Goal: Task Accomplishment & Management: Manage account settings

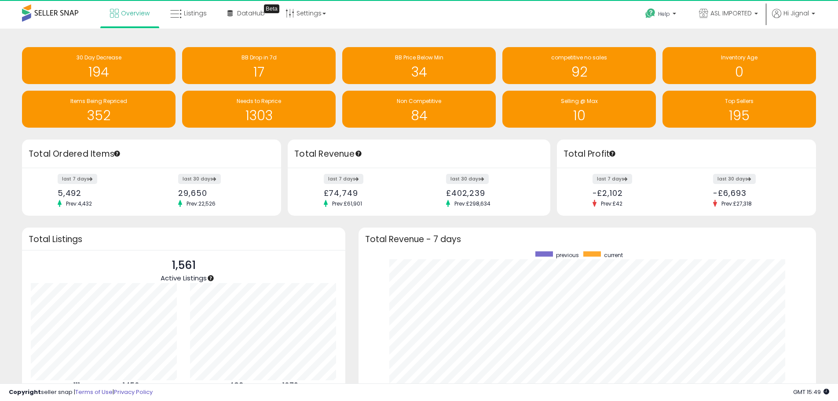
scroll to position [166, 440]
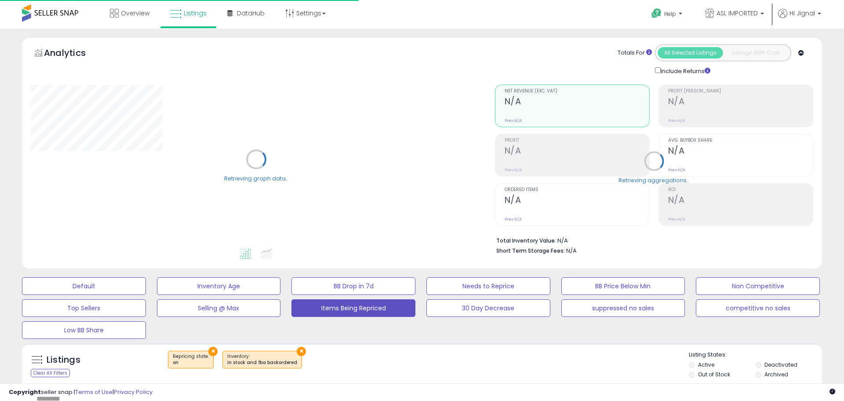
select select "**"
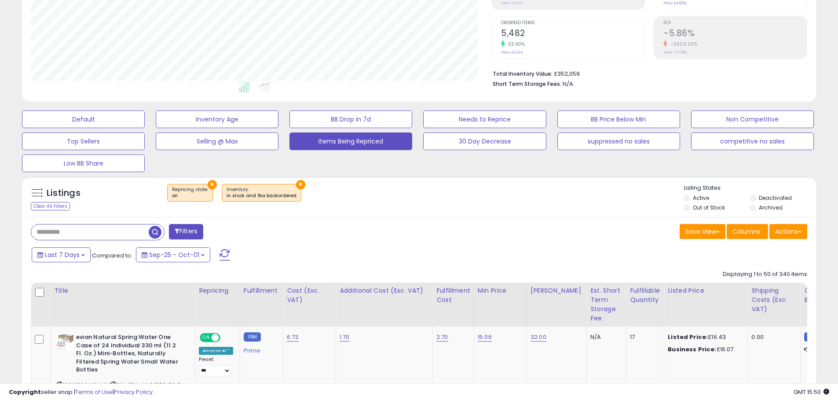
scroll to position [167, 0]
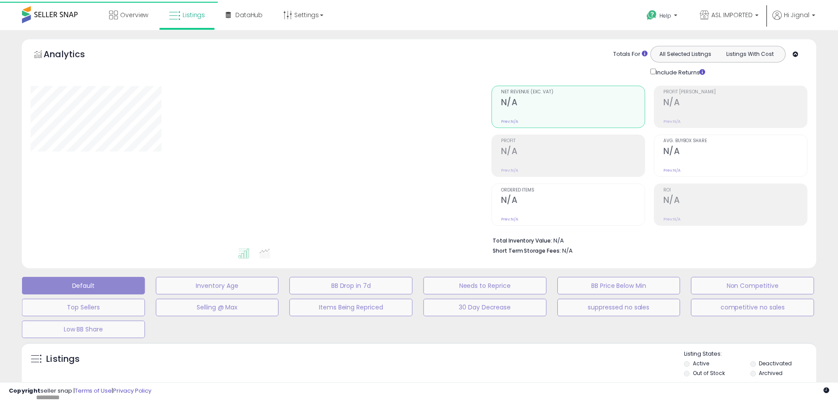
scroll to position [167, 0]
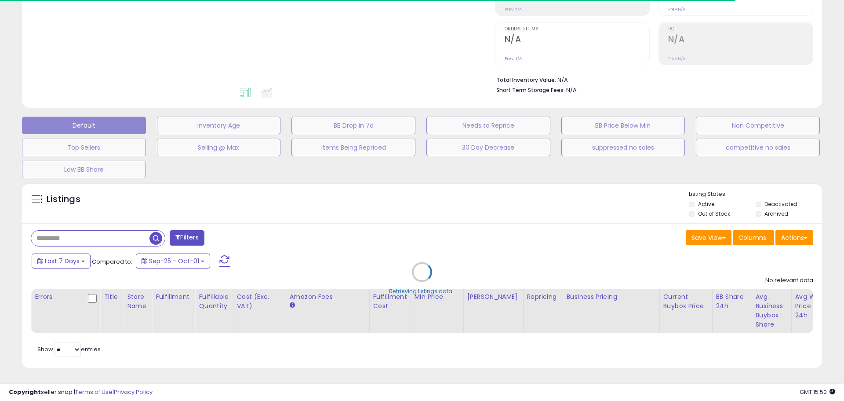
type input "*********"
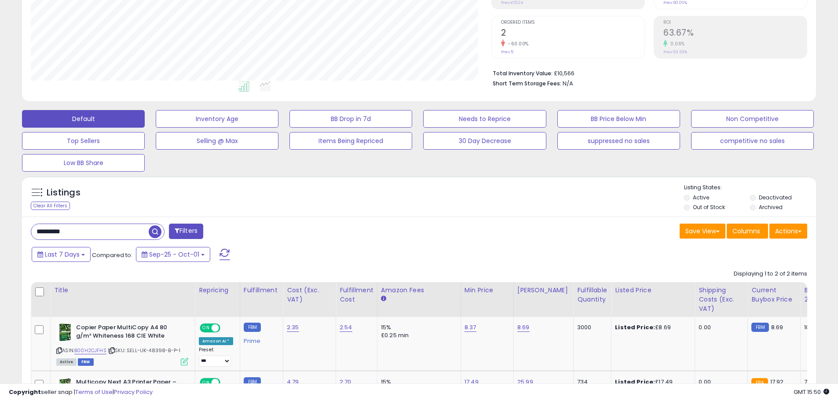
click at [115, 232] on input "*********" at bounding box center [89, 231] width 117 height 15
click at [115, 232] on input "*********" at bounding box center [127, 231] width 193 height 15
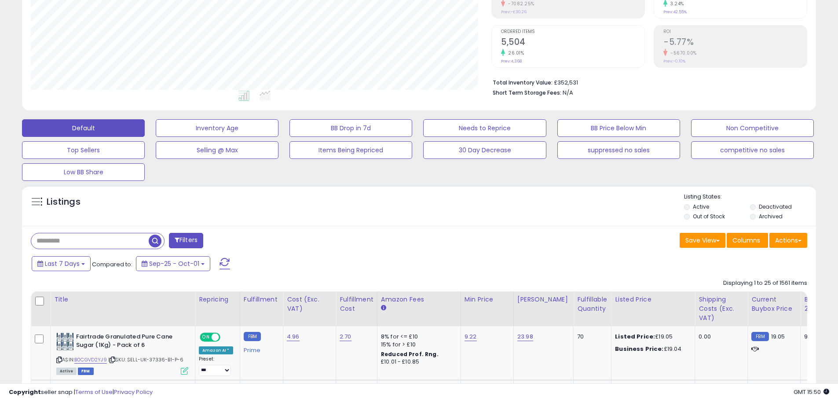
click at [757, 208] on li "Deactivated" at bounding box center [782, 208] width 65 height 10
click at [758, 215] on li "Archived" at bounding box center [782, 217] width 65 height 10
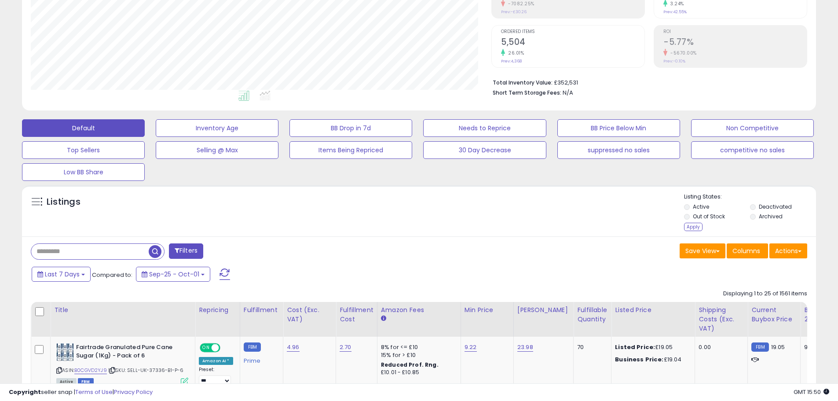
click at [720, 217] on label "Out of Stock" at bounding box center [708, 215] width 32 height 7
click at [708, 203] on label "Active" at bounding box center [700, 206] width 16 height 7
click at [696, 224] on div "Apply" at bounding box center [693, 226] width 18 height 8
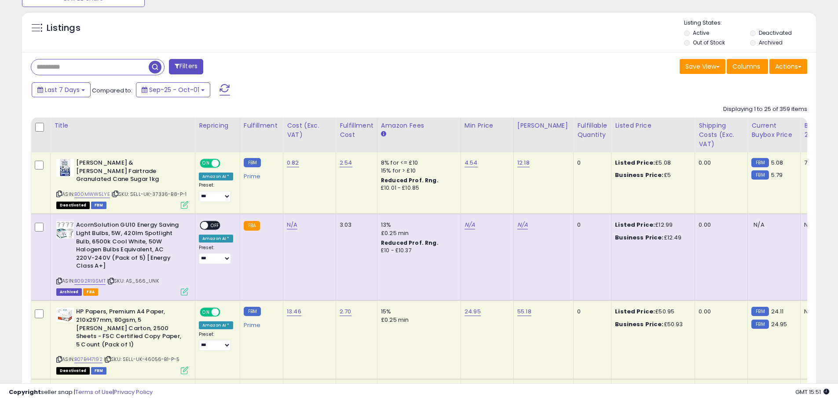
scroll to position [334, 0]
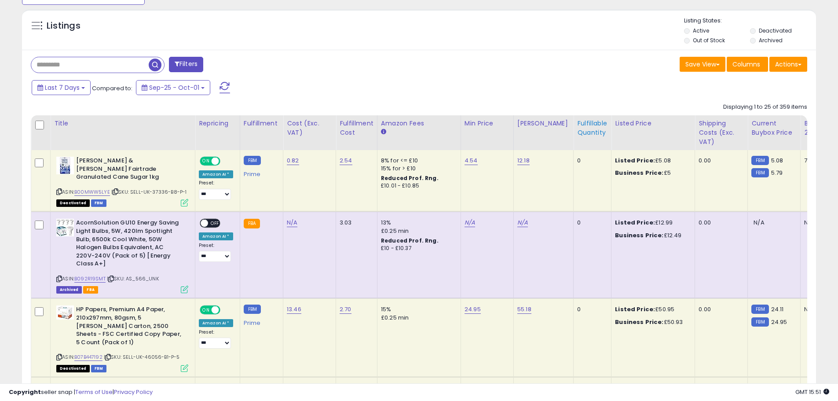
click at [584, 129] on div "Fulfillable Quantity" at bounding box center [592, 128] width 30 height 18
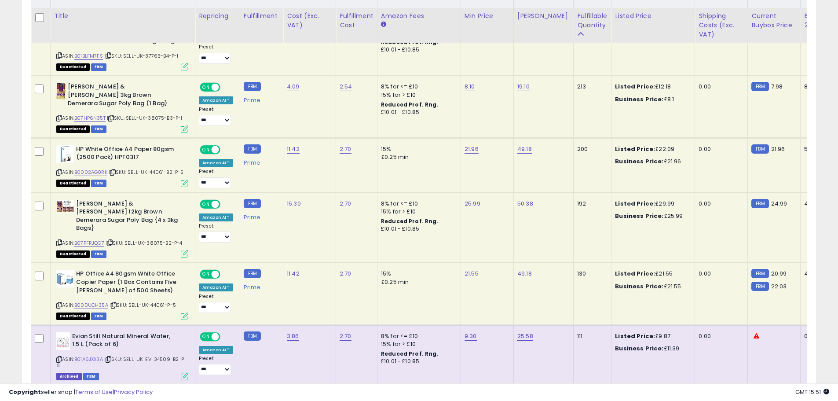
scroll to position [466, 0]
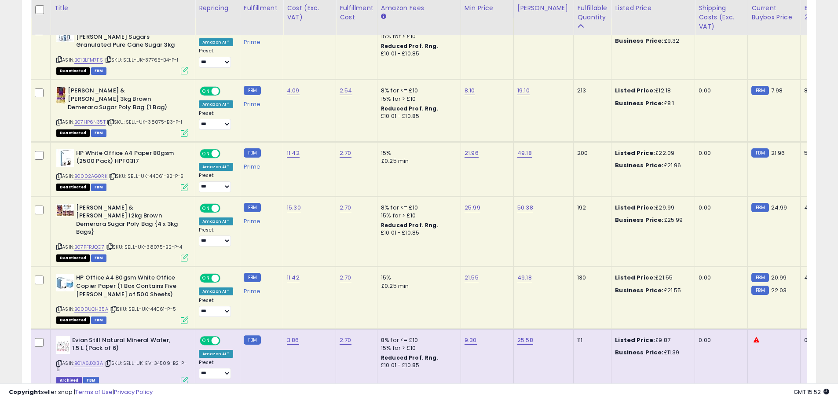
click at [58, 244] on icon at bounding box center [59, 246] width 6 height 5
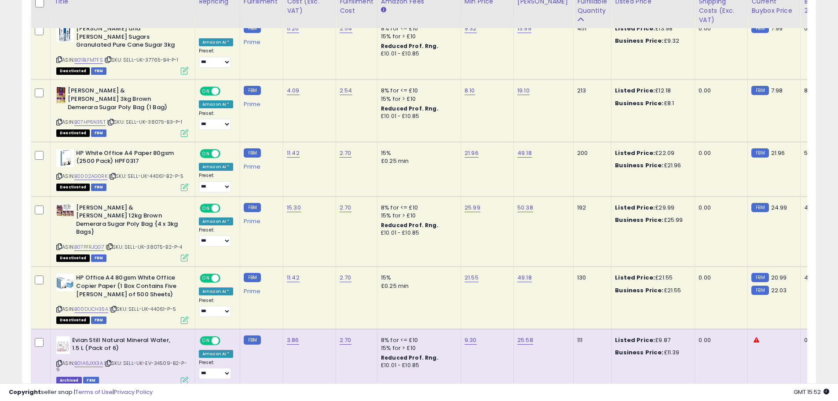
scroll to position [422, 0]
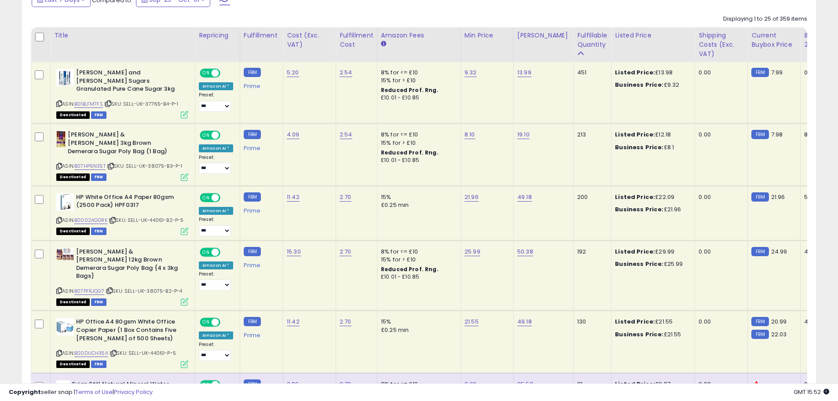
click at [57, 101] on icon at bounding box center [59, 103] width 6 height 5
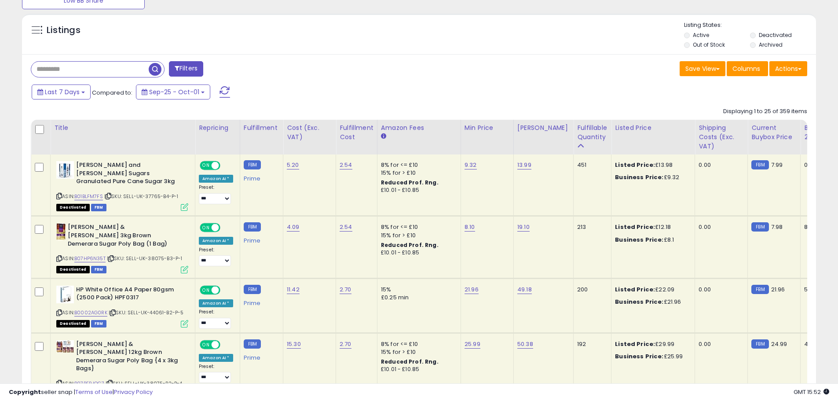
scroll to position [290, 0]
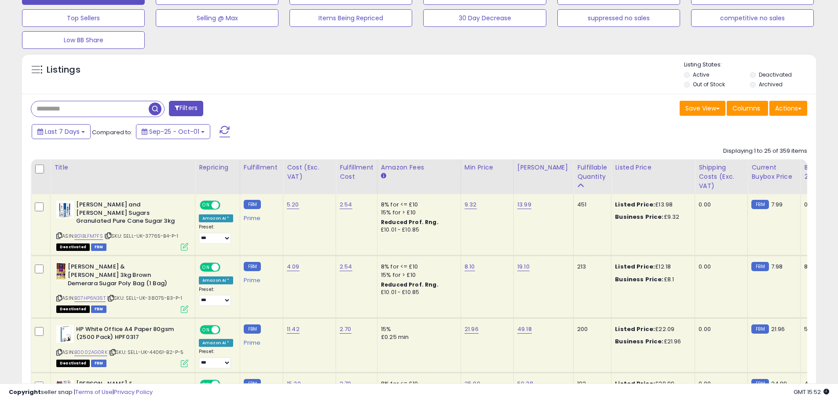
click at [701, 76] on label "Active" at bounding box center [700, 74] width 16 height 7
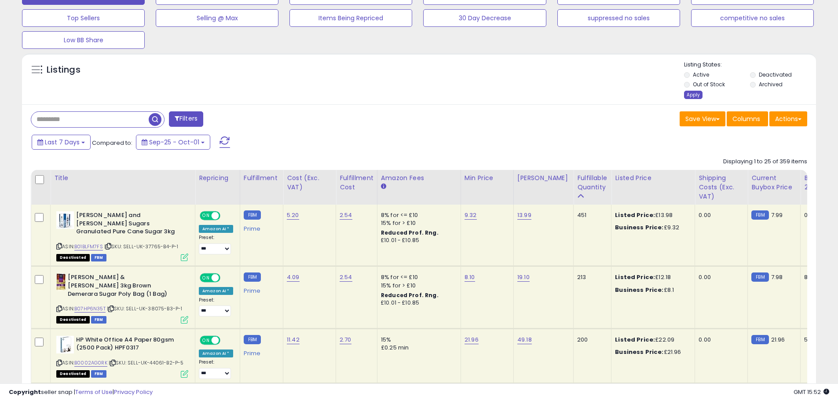
click at [692, 96] on div "Apply" at bounding box center [693, 95] width 18 height 8
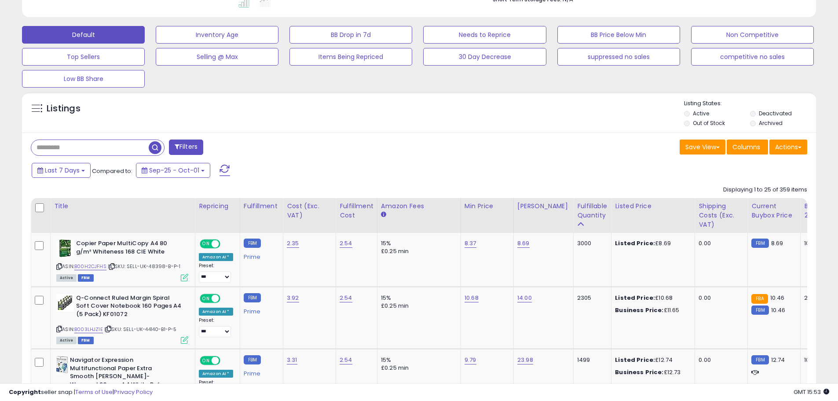
scroll to position [130, 0]
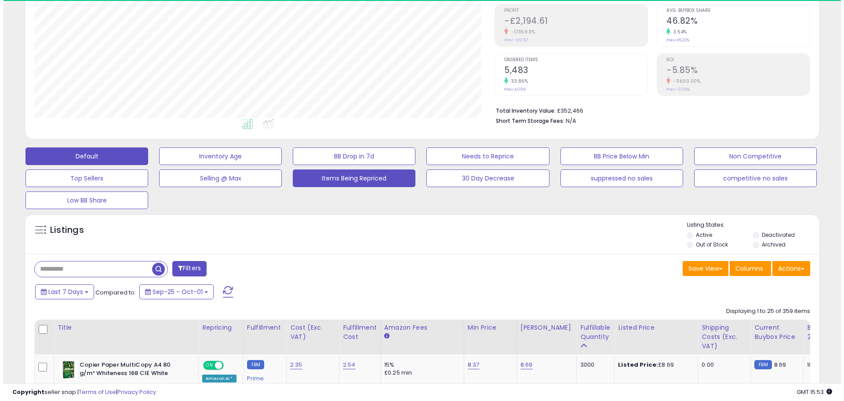
scroll to position [180, 460]
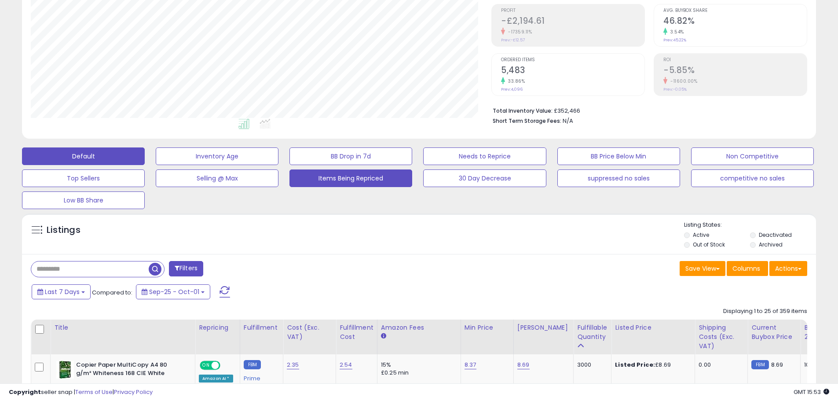
click at [335, 181] on button "Items Being Repriced" at bounding box center [350, 178] width 123 height 18
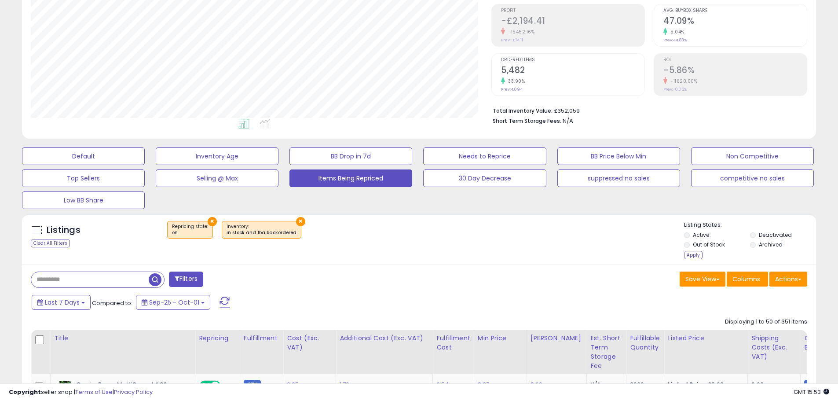
drag, startPoint x: 708, startPoint y: 233, endPoint x: 709, endPoint y: 239, distance: 5.7
click at [708, 236] on label "Active" at bounding box center [700, 234] width 16 height 7
click at [710, 242] on label "Out of Stock" at bounding box center [708, 243] width 32 height 7
click at [696, 253] on div "Apply" at bounding box center [693, 255] width 18 height 8
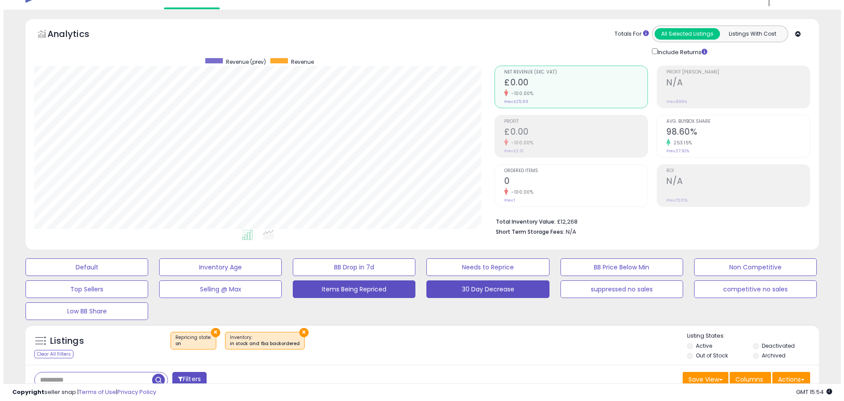
scroll to position [13, 0]
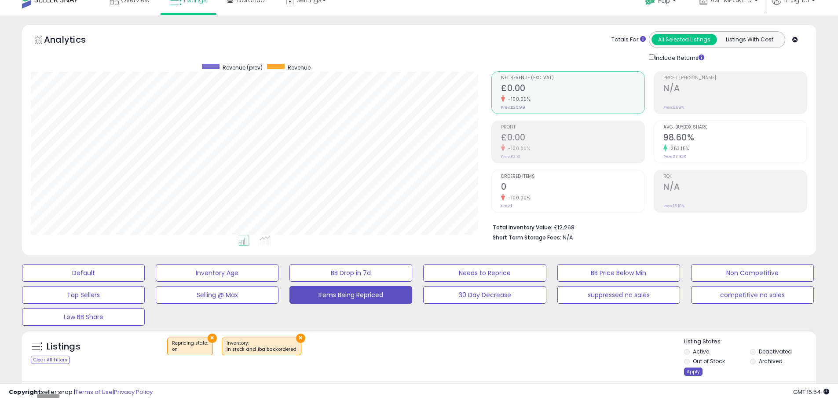
click at [692, 368] on div "Listing States: Active Deactivated Out of Stock Archived Apply" at bounding box center [750, 357] width 132 height 40
click at [690, 370] on div "Apply" at bounding box center [693, 371] width 18 height 8
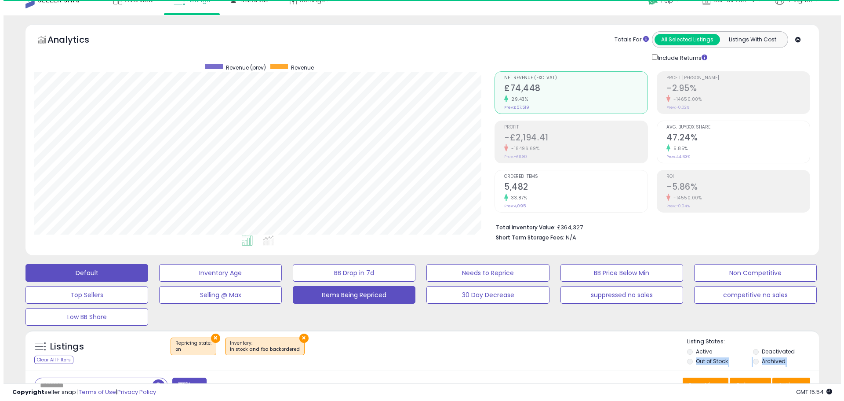
scroll to position [180, 460]
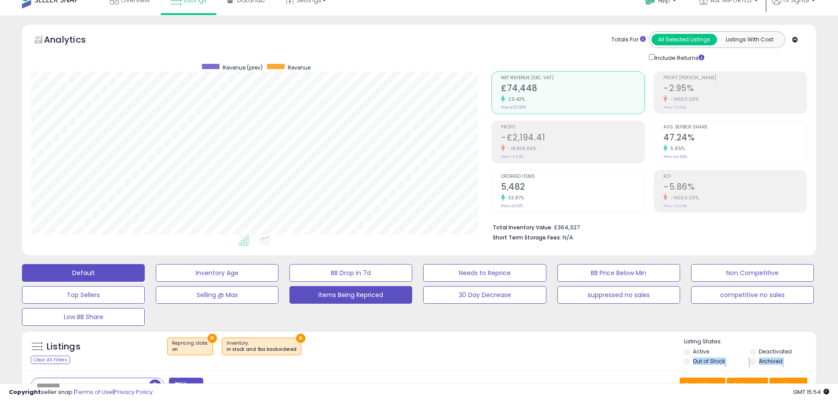
click at [58, 276] on button "Default" at bounding box center [83, 273] width 123 height 18
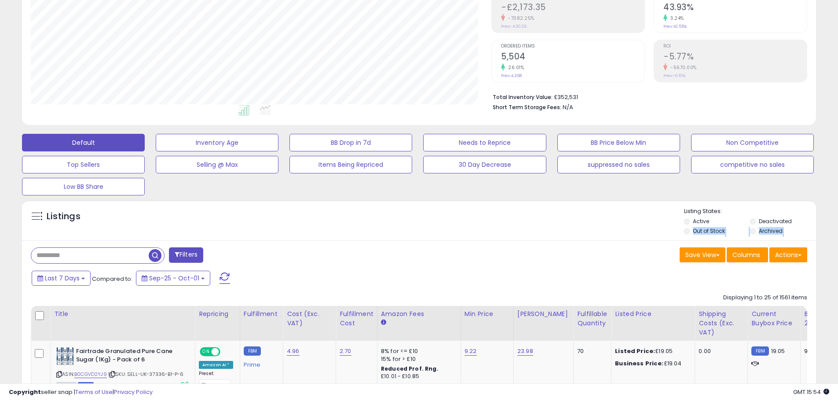
scroll to position [0, 0]
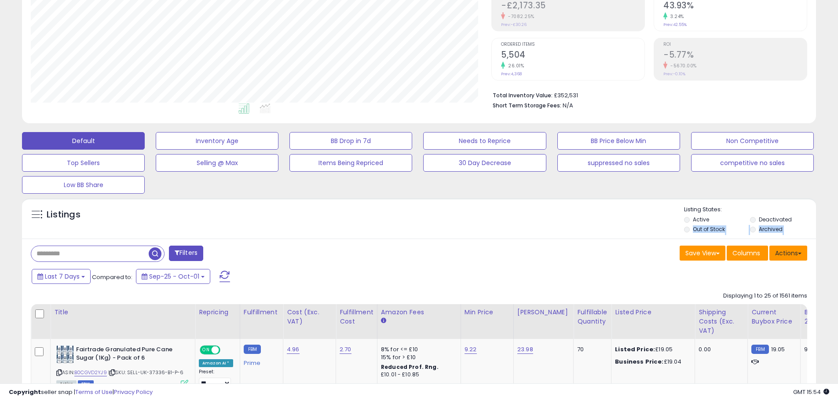
click at [794, 259] on button "Actions" at bounding box center [788, 252] width 38 height 15
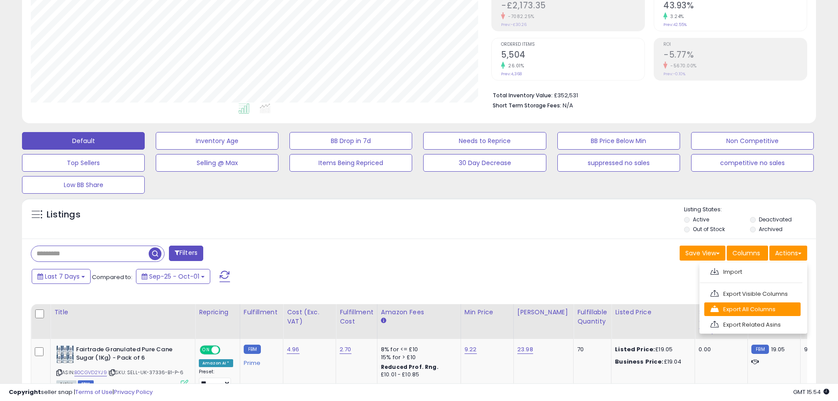
click at [766, 313] on link "Export All Columns" at bounding box center [752, 309] width 96 height 14
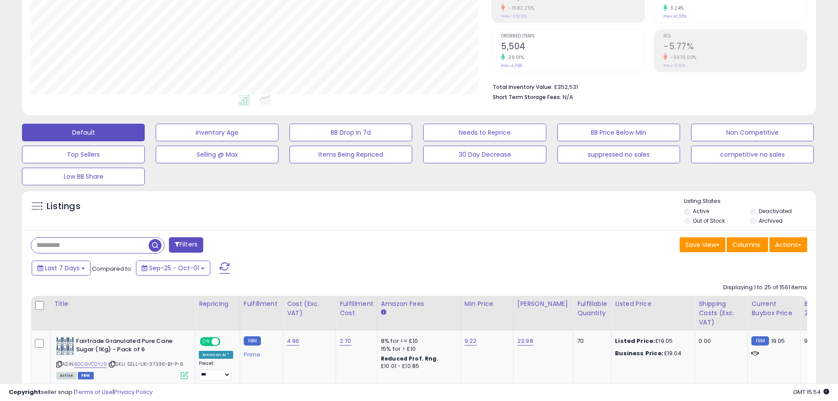
scroll to position [176, 0]
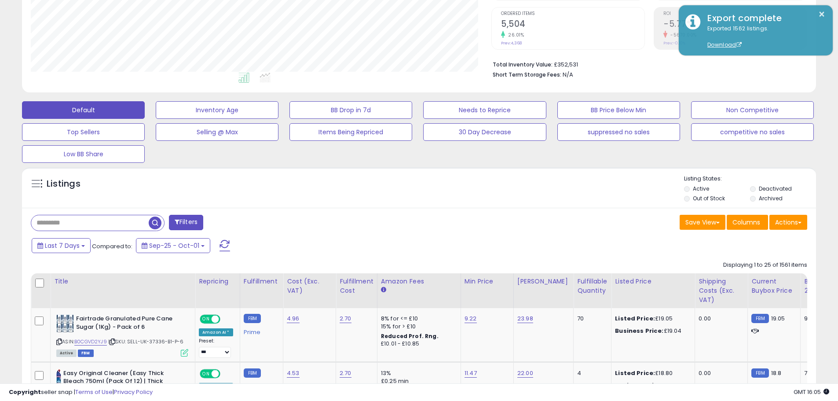
click at [221, 244] on span at bounding box center [224, 245] width 11 height 11
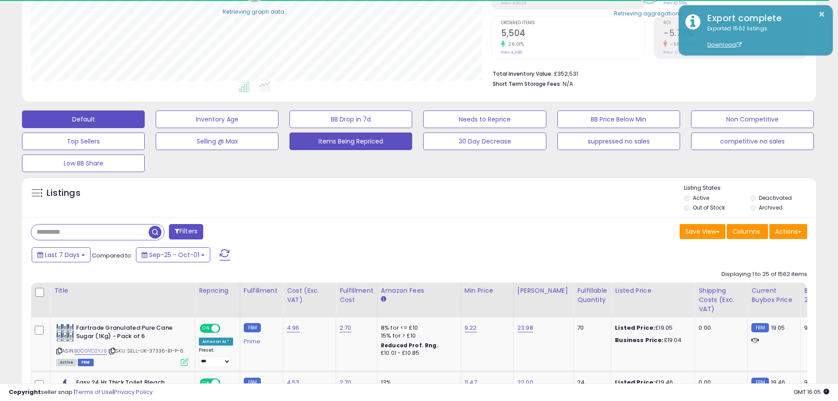
scroll to position [439467, 439187]
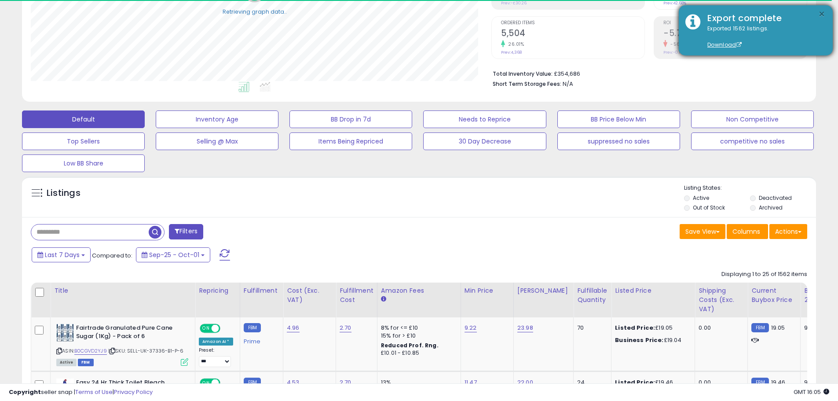
click at [821, 12] on button "×" at bounding box center [821, 14] width 7 height 11
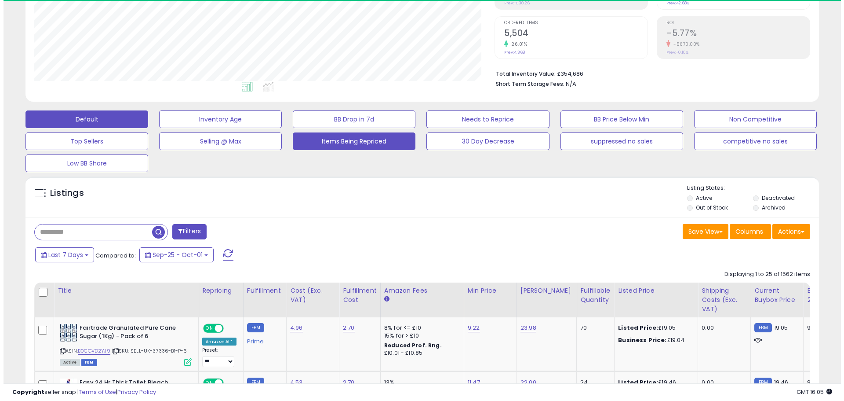
scroll to position [180, 460]
click at [388, 149] on button "Items Being Repriced" at bounding box center [350, 141] width 123 height 18
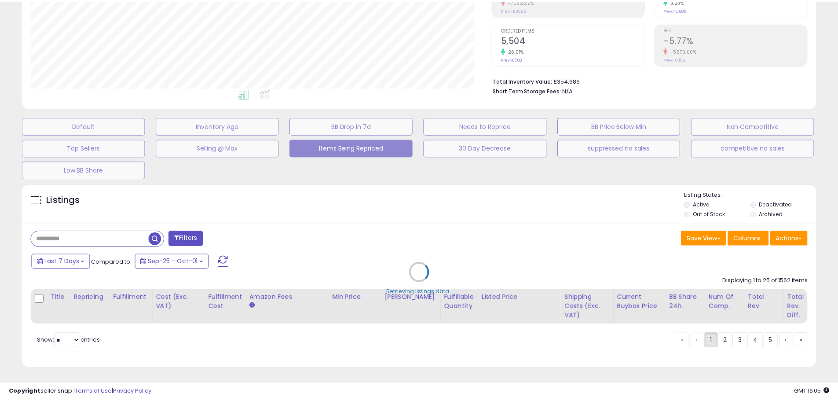
scroll to position [180, 464]
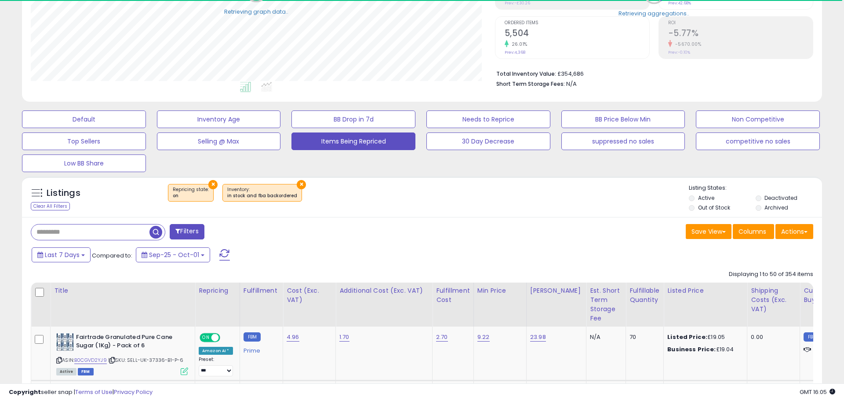
select select "**"
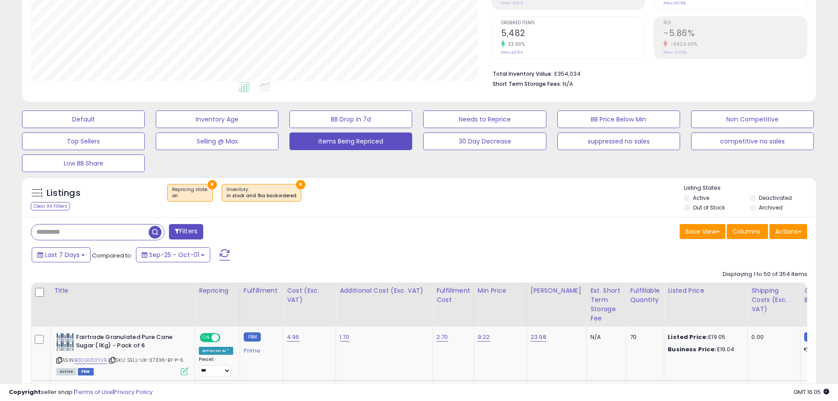
click at [783, 197] on label "Deactivated" at bounding box center [774, 197] width 33 height 7
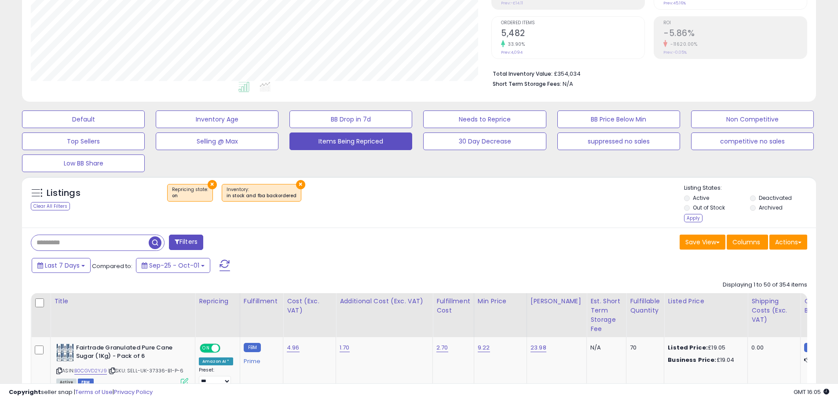
click at [777, 205] on label "Archived" at bounding box center [770, 207] width 24 height 7
click at [698, 214] on div "Apply" at bounding box center [693, 218] width 18 height 8
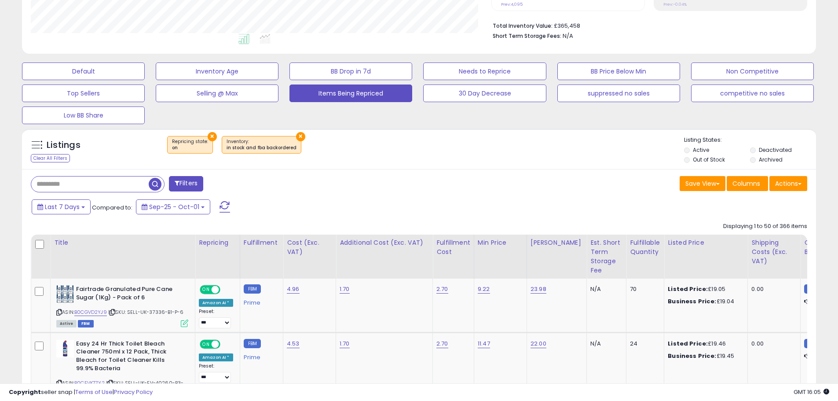
scroll to position [211, 0]
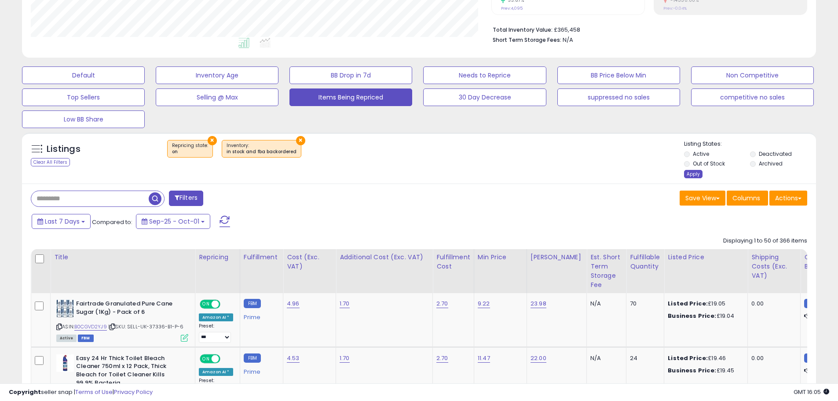
click at [690, 170] on div "Apply" at bounding box center [693, 174] width 18 height 8
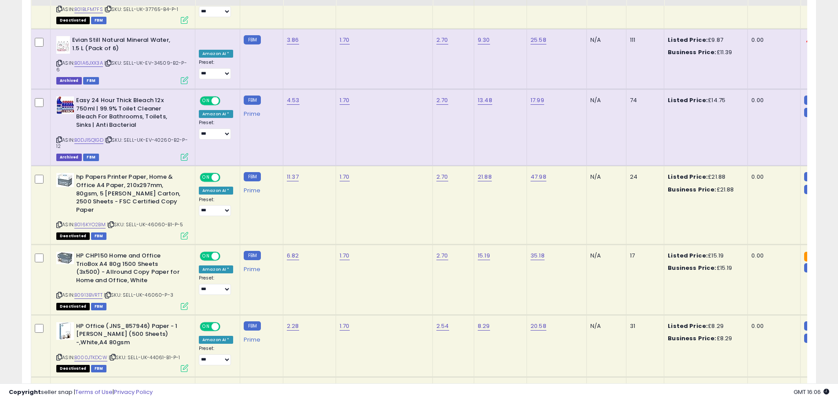
scroll to position [787, 0]
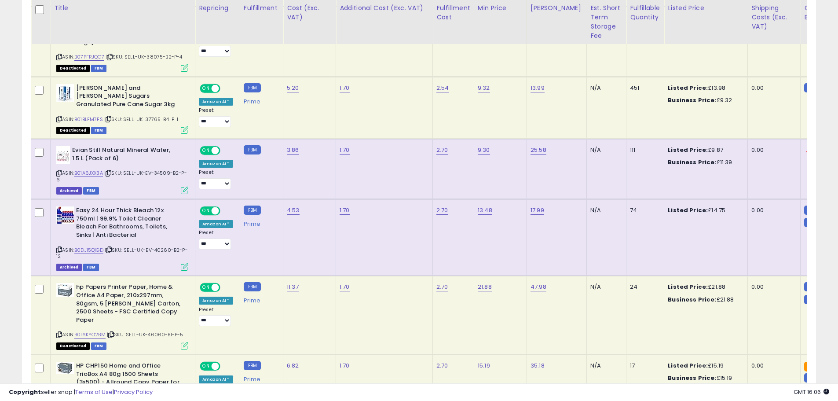
click at [209, 147] on span "ON" at bounding box center [205, 150] width 11 height 7
click at [209, 147] on span "OFF" at bounding box center [215, 150] width 14 height 7
click at [204, 207] on span "ON" at bounding box center [205, 210] width 11 height 7
click at [204, 207] on span at bounding box center [203, 210] width 7 height 7
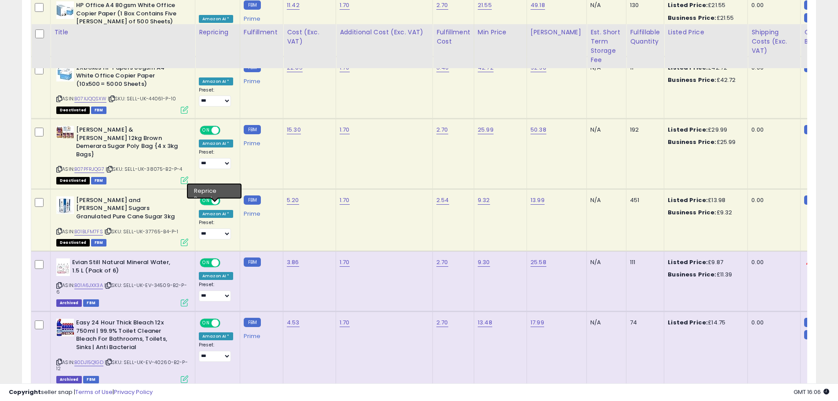
scroll to position [611, 0]
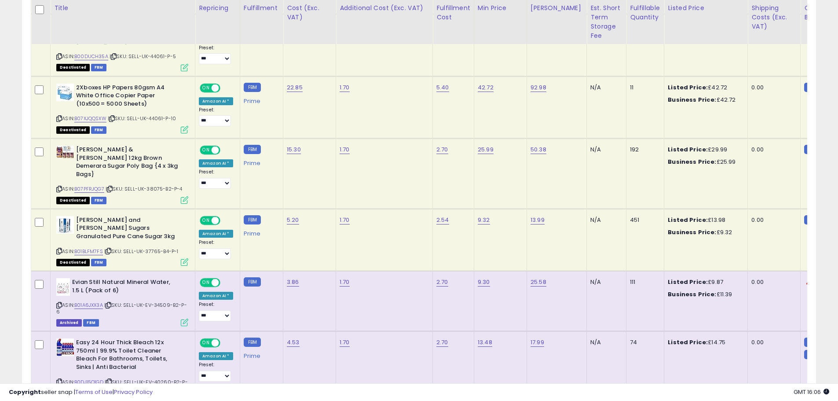
click at [208, 146] on span "ON" at bounding box center [205, 149] width 11 height 7
click at [208, 146] on span "OFF" at bounding box center [215, 149] width 14 height 7
click at [202, 216] on span "ON" at bounding box center [205, 219] width 11 height 7
click at [202, 216] on span at bounding box center [203, 219] width 7 height 7
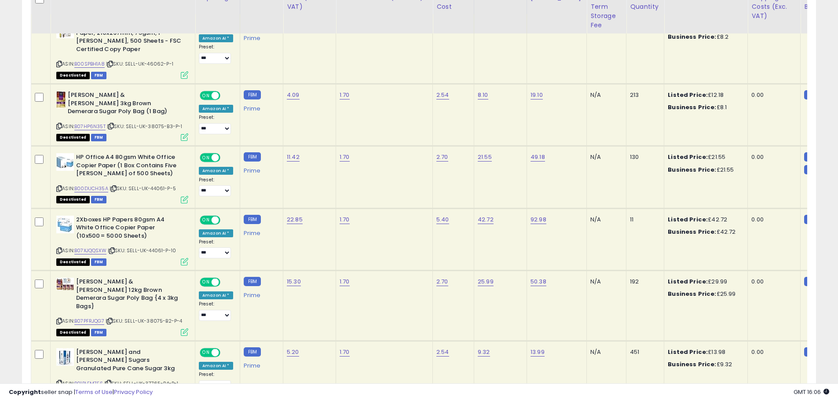
scroll to position [435, 0]
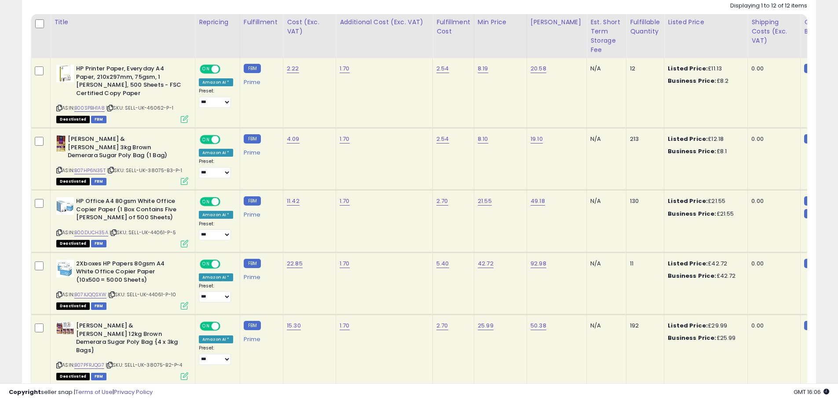
click at [212, 139] on span at bounding box center [214, 139] width 7 height 7
click at [212, 139] on span "OFF" at bounding box center [215, 139] width 14 height 7
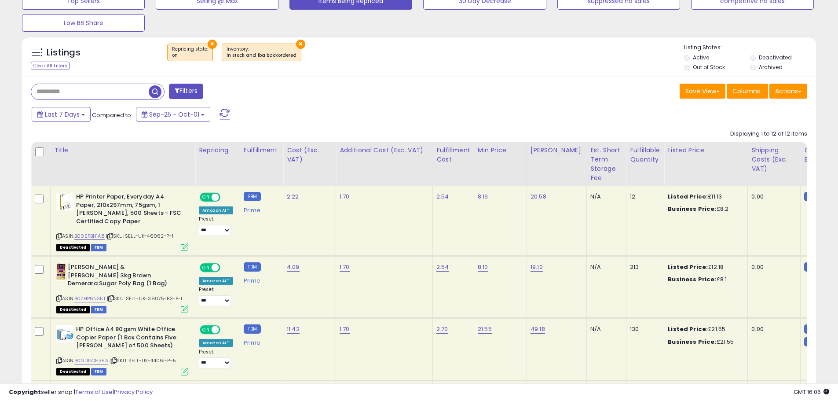
scroll to position [303, 0]
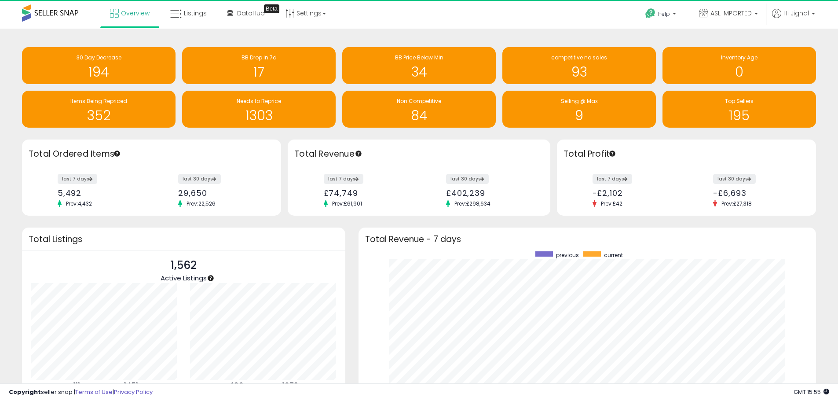
scroll to position [166, 440]
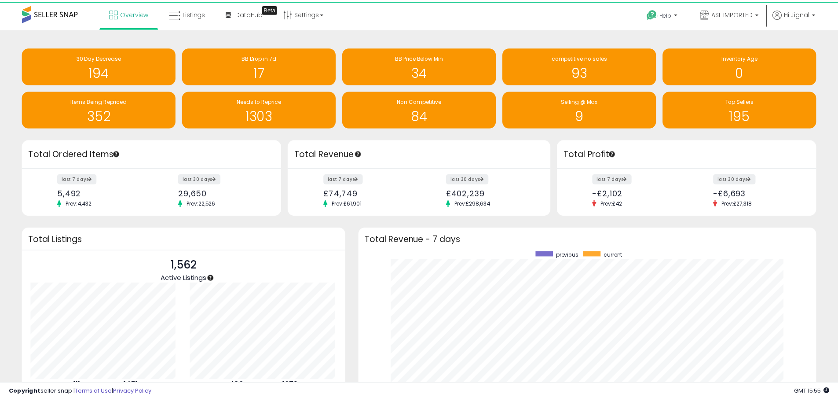
scroll to position [439481, 439208]
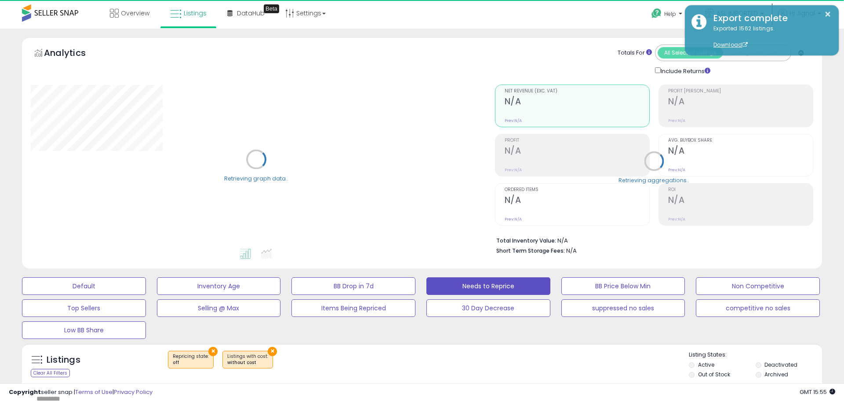
select select "**"
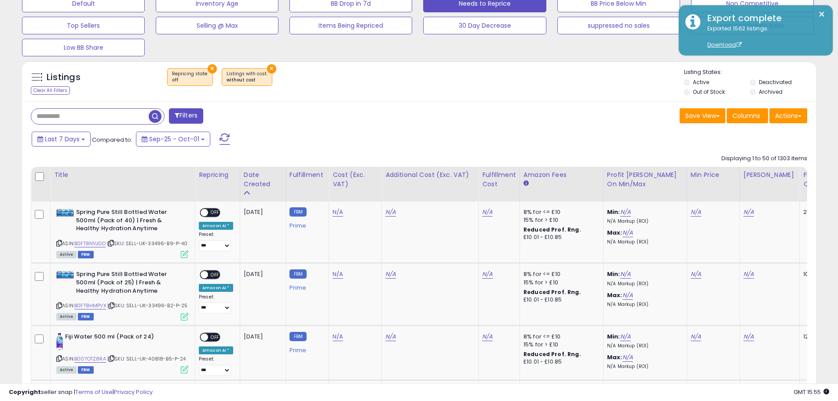
scroll to position [308, 0]
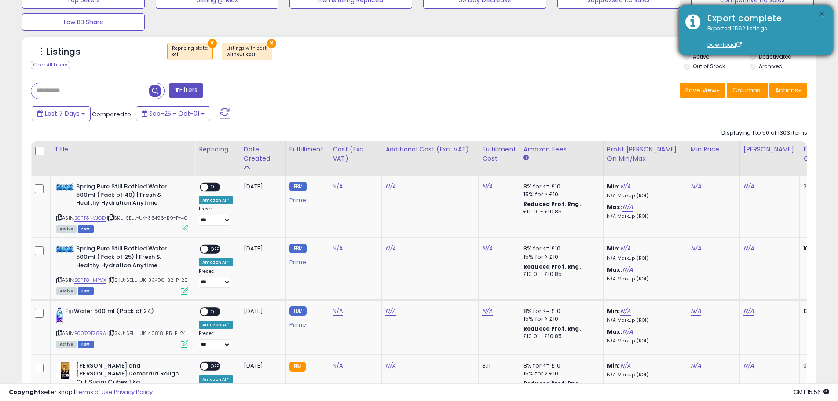
click at [822, 11] on button "×" at bounding box center [821, 14] width 7 height 11
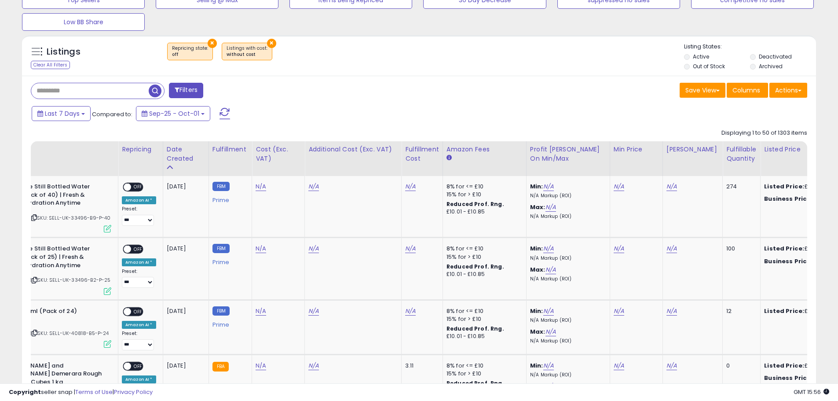
scroll to position [0, 85]
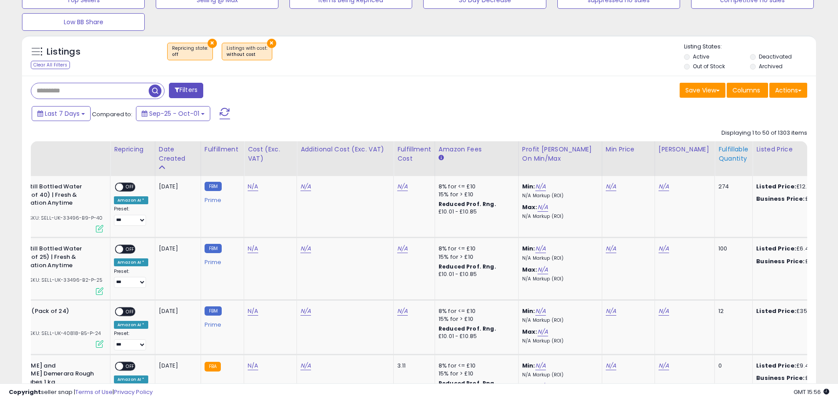
click at [725, 158] on div "Fulfillable Quantity" at bounding box center [733, 154] width 30 height 18
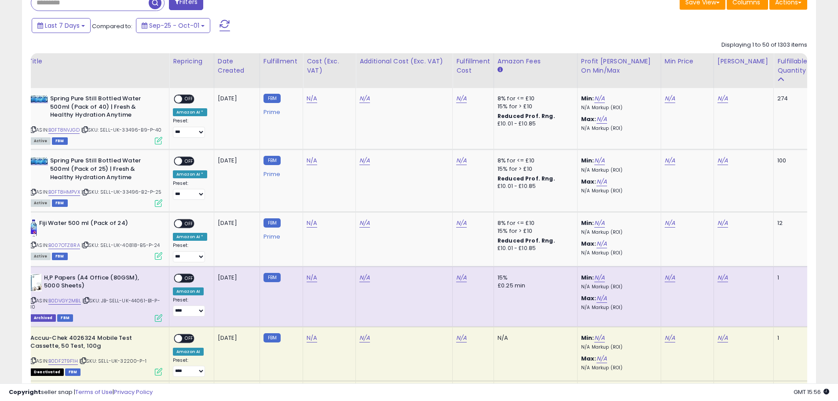
scroll to position [0, 0]
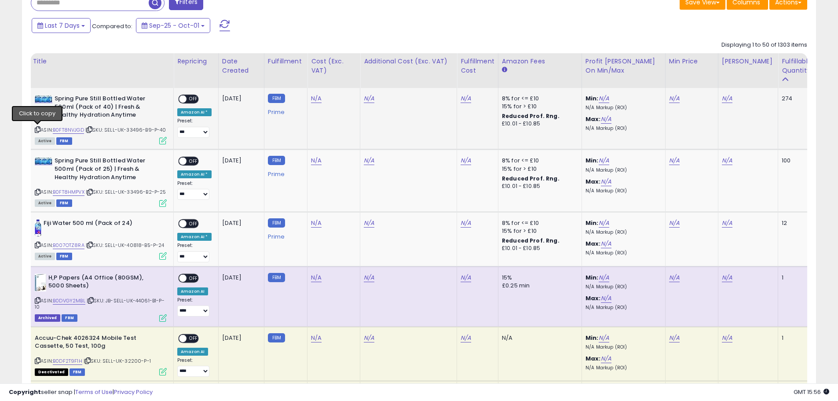
click at [37, 130] on icon at bounding box center [38, 129] width 6 height 5
click at [314, 101] on link "N/A" at bounding box center [316, 98] width 11 height 9
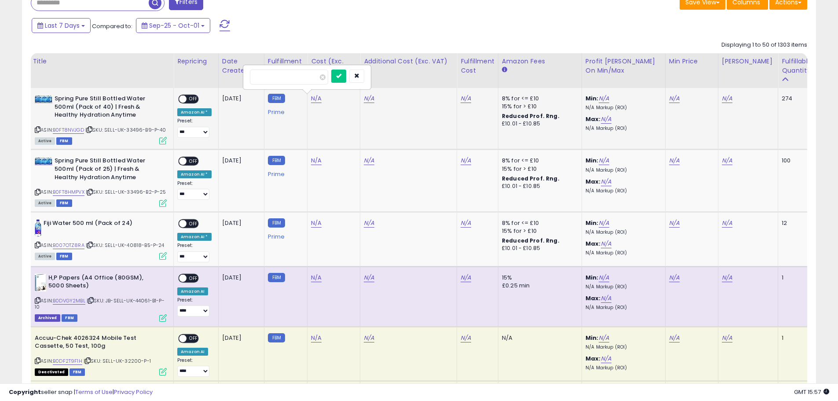
type input "****"
click button "submit" at bounding box center [338, 75] width 15 height 13
click at [375, 96] on div "N/A" at bounding box center [407, 99] width 86 height 8
click at [368, 98] on link "N/A" at bounding box center [369, 98] width 11 height 9
type input "****"
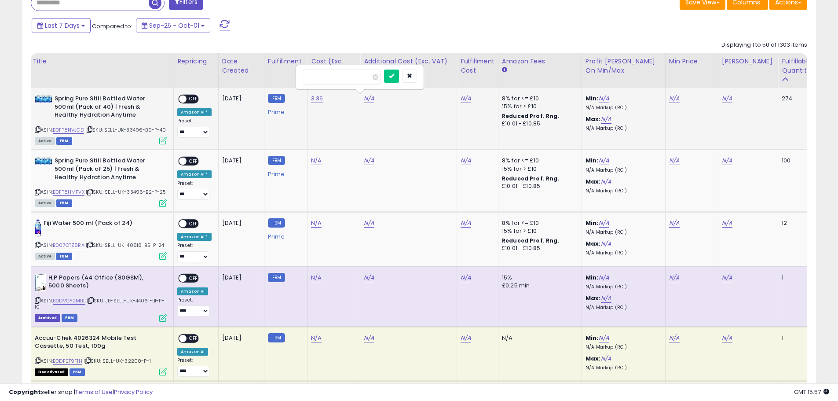
click button "submit" at bounding box center [391, 75] width 15 height 13
click at [465, 100] on link "N/A" at bounding box center [465, 98] width 11 height 9
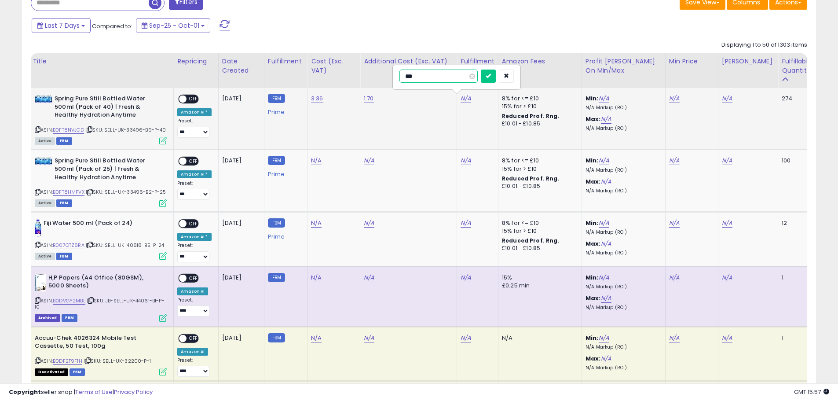
type input "****"
click button "submit" at bounding box center [488, 75] width 15 height 13
click at [672, 98] on link "N/A" at bounding box center [674, 98] width 11 height 9
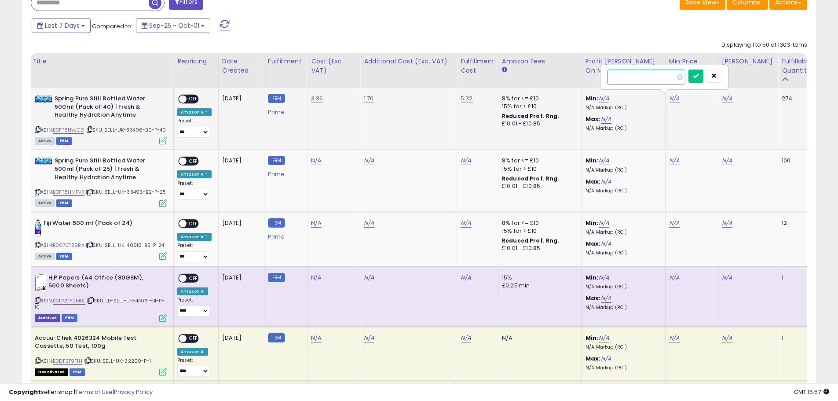
type input "*****"
click button "submit" at bounding box center [695, 75] width 15 height 13
click at [723, 102] on link "N/A" at bounding box center [726, 98] width 11 height 9
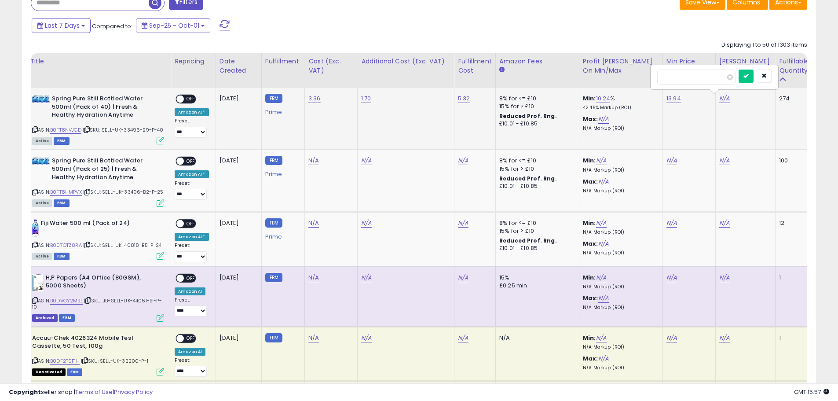
type input "*****"
click button "submit" at bounding box center [745, 75] width 15 height 13
click at [184, 95] on div "ON OFF" at bounding box center [176, 98] width 21 height 7
click at [180, 98] on span at bounding box center [179, 98] width 7 height 7
click at [74, 128] on link "B0FT8NVJGD" at bounding box center [65, 129] width 31 height 7
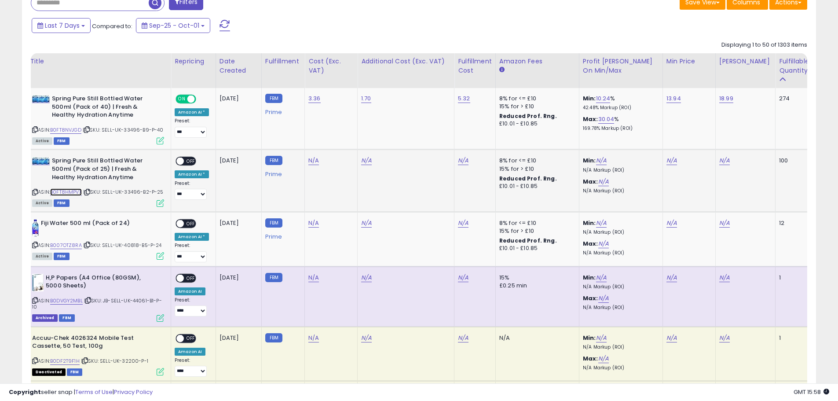
click at [65, 196] on link "B0FT8HMPVX" at bounding box center [66, 191] width 32 height 7
click at [37, 194] on icon at bounding box center [35, 191] width 6 height 5
click at [671, 165] on link "N/A" at bounding box center [671, 160] width 11 height 9
type input "****"
click button "submit" at bounding box center [692, 144] width 15 height 13
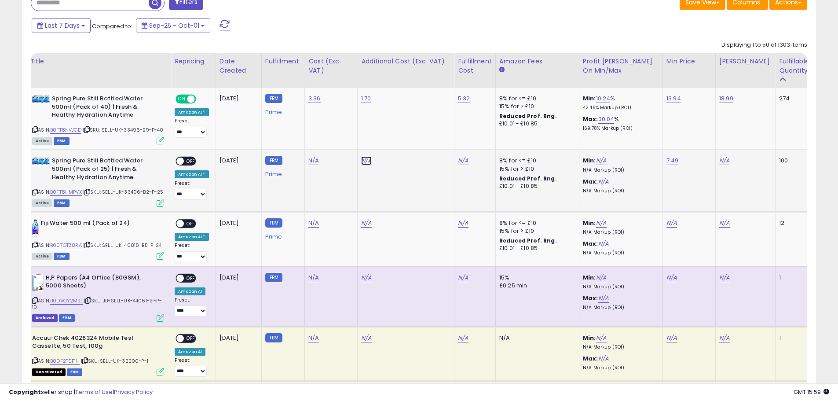
click at [364, 165] on link "N/A" at bounding box center [366, 160] width 11 height 9
type input "****"
click button "submit" at bounding box center [388, 144] width 15 height 13
click at [462, 165] on link "N/A" at bounding box center [463, 160] width 11 height 9
type input "****"
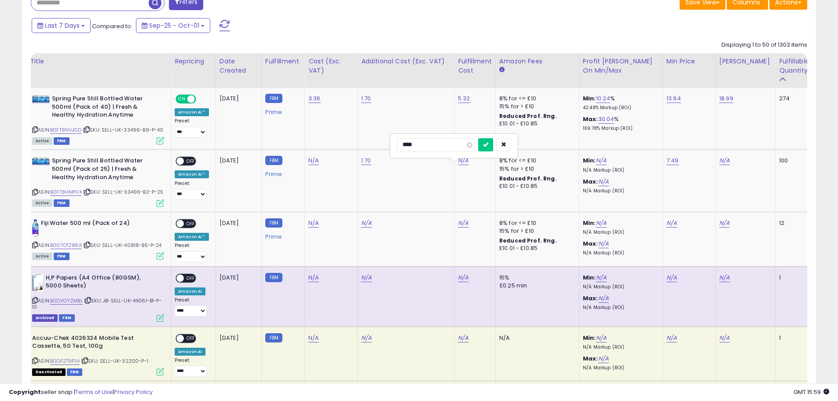
click button "submit" at bounding box center [485, 144] width 15 height 13
click at [310, 165] on link "N/A" at bounding box center [313, 160] width 11 height 9
type input "****"
click button "submit" at bounding box center [335, 144] width 15 height 13
click at [181, 165] on span at bounding box center [179, 160] width 7 height 7
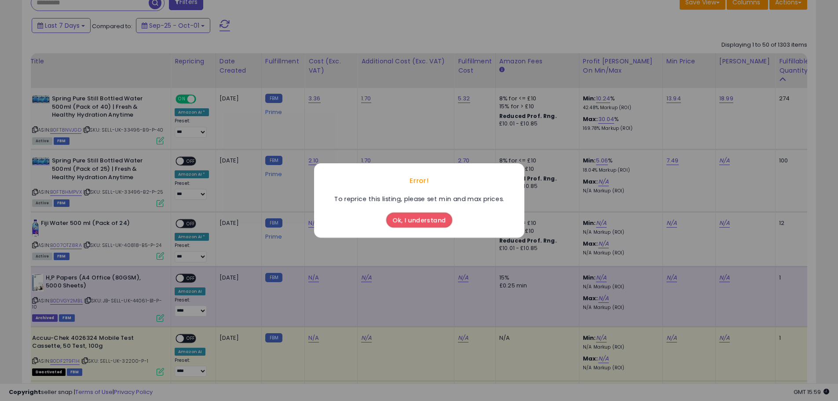
click at [412, 221] on button "Ok, I understand" at bounding box center [419, 219] width 66 height 15
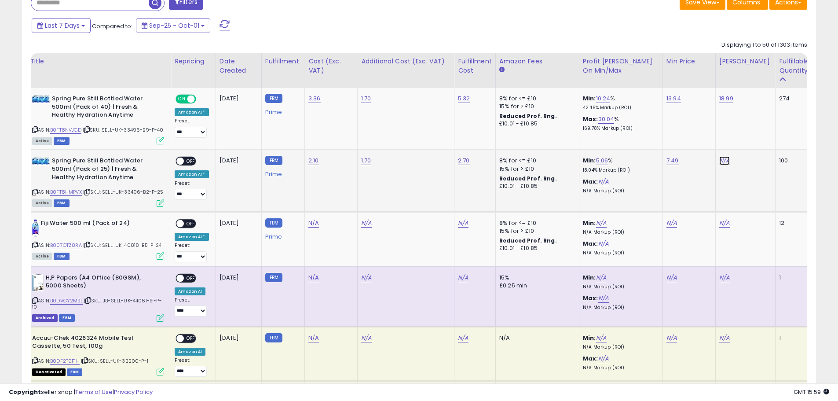
click at [721, 165] on link "N/A" at bounding box center [724, 160] width 11 height 9
type input "****"
click button "submit" at bounding box center [745, 144] width 15 height 13
click at [33, 247] on icon at bounding box center [35, 244] width 6 height 5
click at [183, 165] on div "ON OFF" at bounding box center [176, 160] width 21 height 7
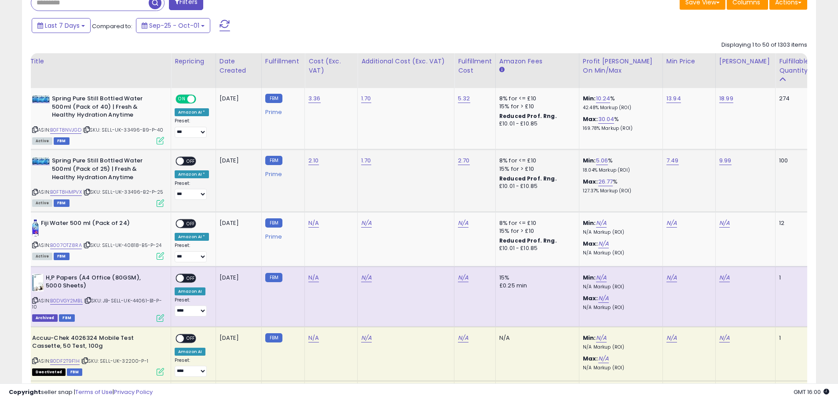
click at [184, 165] on div "ON OFF" at bounding box center [176, 160] width 21 height 7
click at [181, 165] on span at bounding box center [179, 160] width 7 height 7
click at [35, 247] on icon at bounding box center [35, 244] width 6 height 5
click at [667, 227] on link "N/A" at bounding box center [671, 223] width 11 height 9
type input "*****"
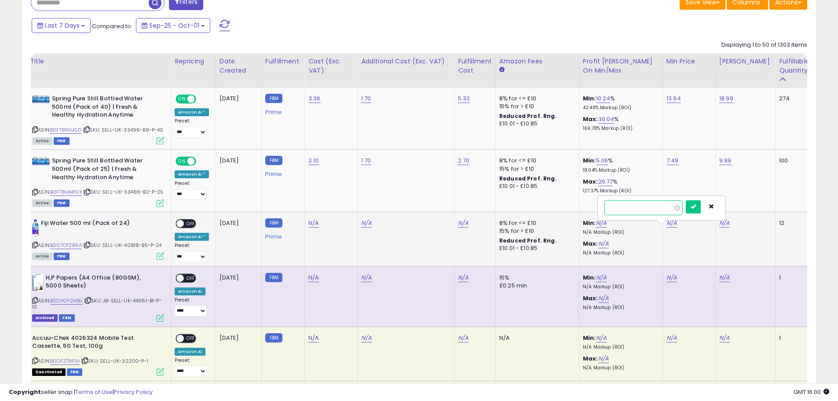
click button "submit" at bounding box center [692, 206] width 15 height 13
click at [721, 227] on link "N/A" at bounding box center [724, 223] width 11 height 9
type input "*****"
click button "submit" at bounding box center [745, 206] width 15 height 13
click at [369, 227] on div "N/A" at bounding box center [404, 223] width 86 height 8
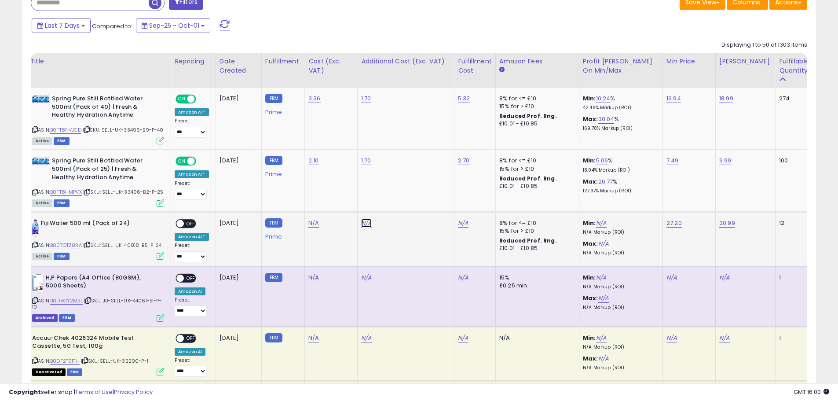
click at [363, 227] on link "N/A" at bounding box center [366, 223] width 11 height 9
type input "****"
click button "submit" at bounding box center [388, 206] width 15 height 13
click at [461, 227] on link "N/A" at bounding box center [463, 223] width 11 height 9
type input "****"
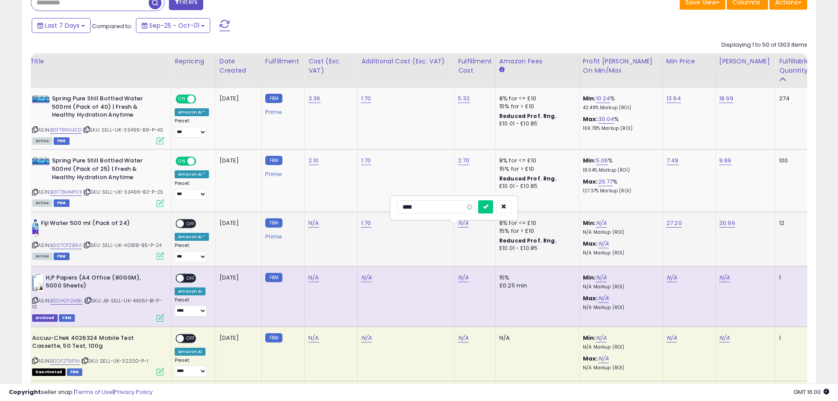
click button "submit" at bounding box center [485, 206] width 15 height 13
click at [313, 227] on link "N/A" at bounding box center [313, 223] width 11 height 9
type input "*****"
click button "submit" at bounding box center [335, 206] width 15 height 13
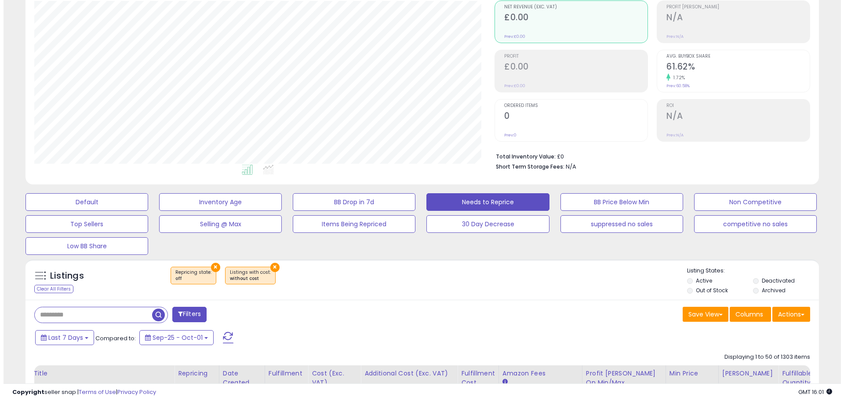
scroll to position [0, 0]
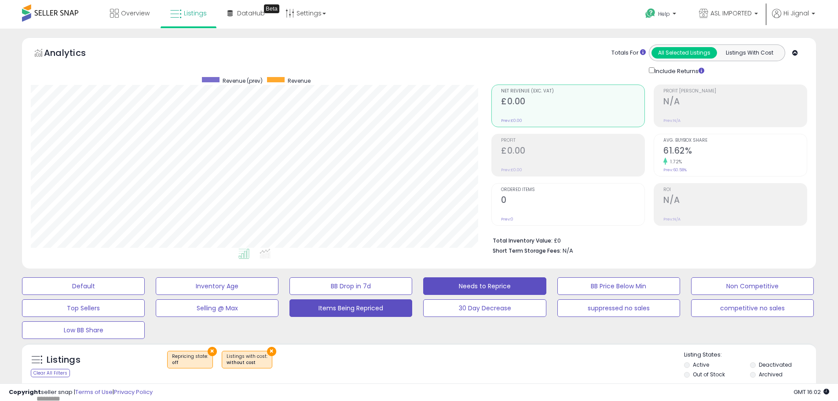
click at [361, 310] on button "Items Being Repriced" at bounding box center [350, 308] width 123 height 18
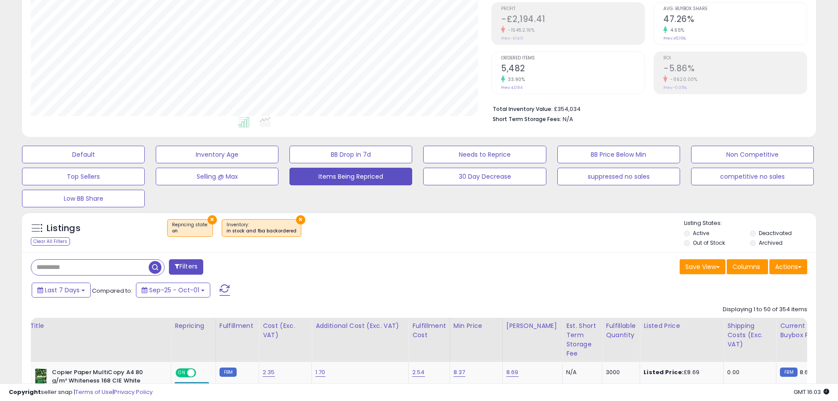
scroll to position [132, 0]
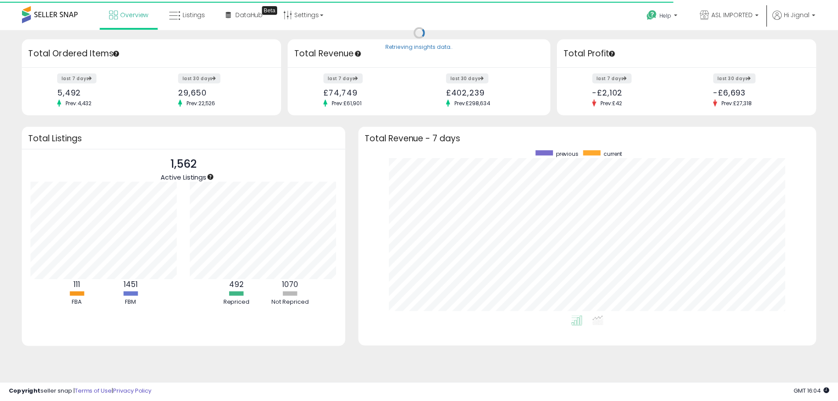
scroll to position [439481, 439208]
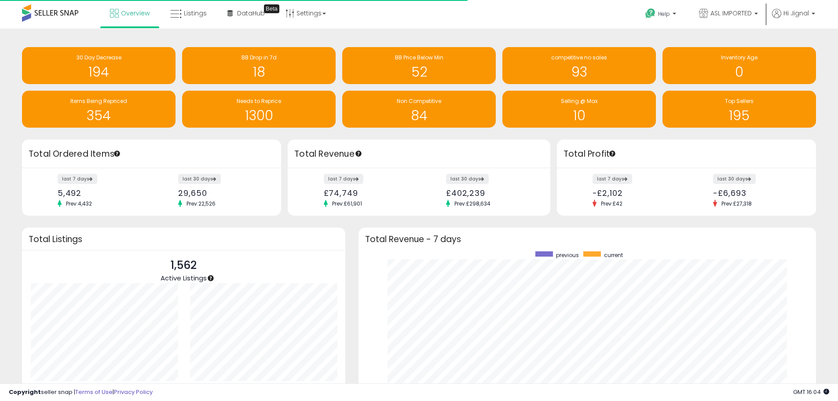
scroll to position [439481, 439208]
